Goal: Task Accomplishment & Management: Complete application form

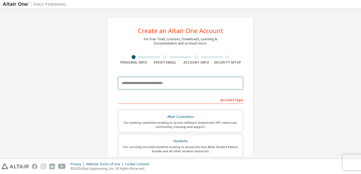
click at [147, 84] on input "email" at bounding box center [180, 83] width 125 height 13
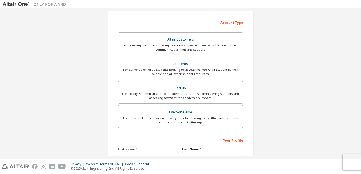
scroll to position [106, 0]
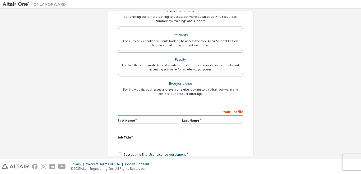
type input "**********"
click at [144, 127] on input "text" at bounding box center [148, 127] width 61 height 9
type input "*"
type input "***"
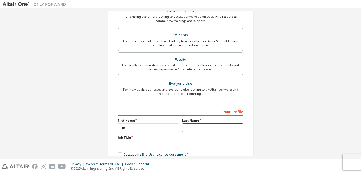
click at [192, 124] on input "text" at bounding box center [212, 127] width 61 height 9
type input "**********"
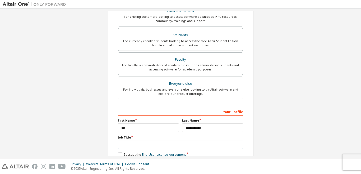
click at [152, 146] on input "text" at bounding box center [180, 144] width 125 height 9
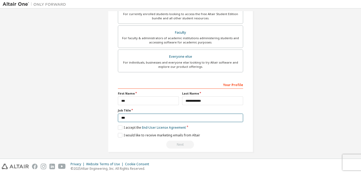
scroll to position [135, 0]
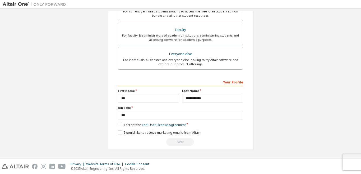
click at [118, 121] on div "**********" at bounding box center [180, 111] width 125 height 68
click at [120, 125] on label "I accept the End-User License Agreement" at bounding box center [152, 124] width 68 height 4
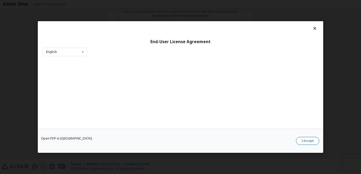
click at [305, 141] on button "I Accept" at bounding box center [307, 141] width 23 height 8
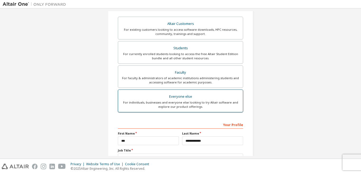
scroll to position [82, 0]
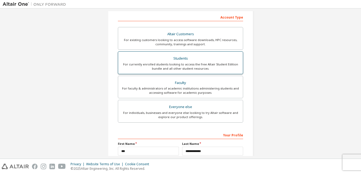
click at [173, 70] on div "For currently enrolled students looking to access the free Altair Student Editi…" at bounding box center [180, 66] width 118 height 8
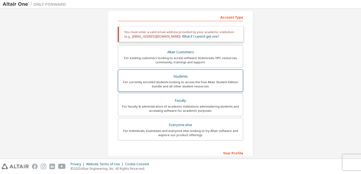
scroll to position [153, 0]
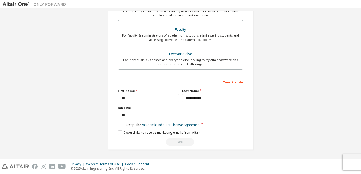
click at [118, 126] on label "I accept the Academic End-User License Agreement" at bounding box center [159, 124] width 83 height 4
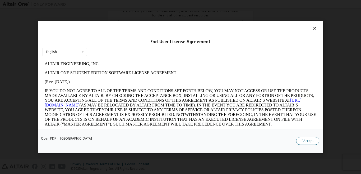
scroll to position [0, 0]
click at [306, 141] on button "I Accept" at bounding box center [307, 141] width 23 height 8
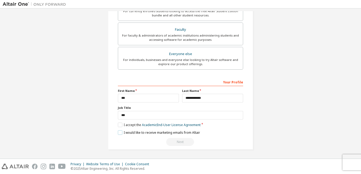
click at [121, 132] on label "I would like to receive marketing emails from Altair" at bounding box center [159, 132] width 82 height 4
click at [173, 143] on div "Next" at bounding box center [180, 142] width 125 height 8
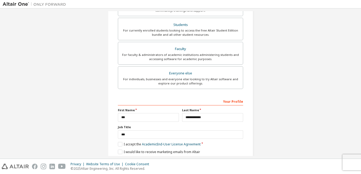
scroll to position [153, 0]
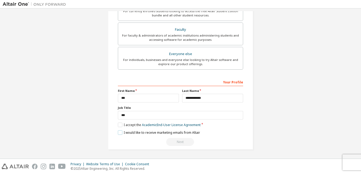
click at [120, 133] on label "I would like to receive marketing emails from Altair" at bounding box center [159, 132] width 82 height 4
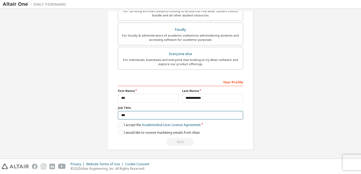
click at [138, 116] on input "***" at bounding box center [180, 115] width 125 height 9
type input "*"
type input "*******"
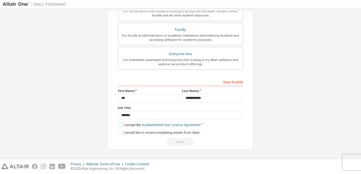
click at [121, 125] on label "I accept the Academic End-User License Agreement" at bounding box center [159, 124] width 83 height 4
click at [119, 126] on label "I accept the Academic End-User License Agreement" at bounding box center [159, 124] width 83 height 4
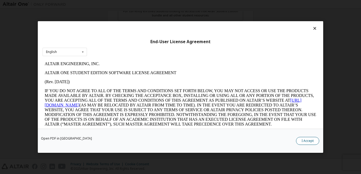
scroll to position [0, 0]
click at [304, 141] on button "I Accept" at bounding box center [307, 141] width 23 height 8
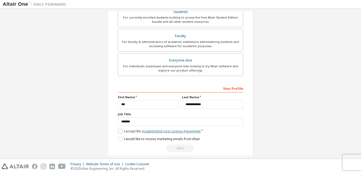
scroll to position [153, 0]
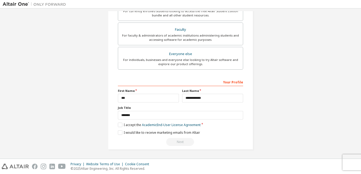
click at [172, 141] on div "Next" at bounding box center [180, 142] width 125 height 8
click at [231, 83] on div "Your Profile" at bounding box center [180, 81] width 125 height 8
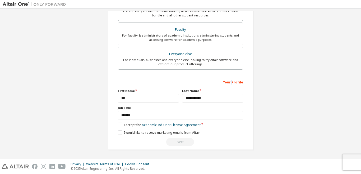
click at [231, 83] on div "Your Profile" at bounding box center [180, 81] width 125 height 8
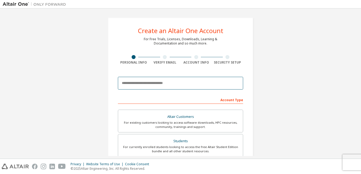
click at [139, 83] on input "email" at bounding box center [180, 83] width 125 height 13
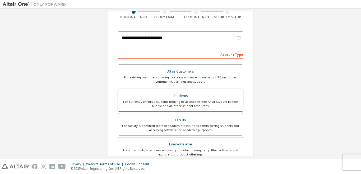
scroll to position [53, 0]
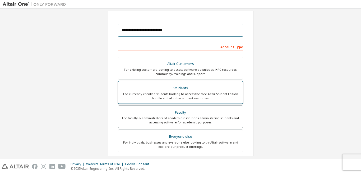
type input "**********"
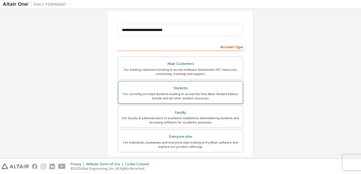
click at [168, 98] on div "For currently enrolled students looking to access the free Altair Student Editi…" at bounding box center [180, 96] width 118 height 8
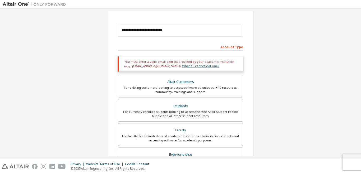
click at [182, 67] on link "What if I cannot get one?" at bounding box center [200, 66] width 37 height 4
